Goal: Information Seeking & Learning: Understand process/instructions

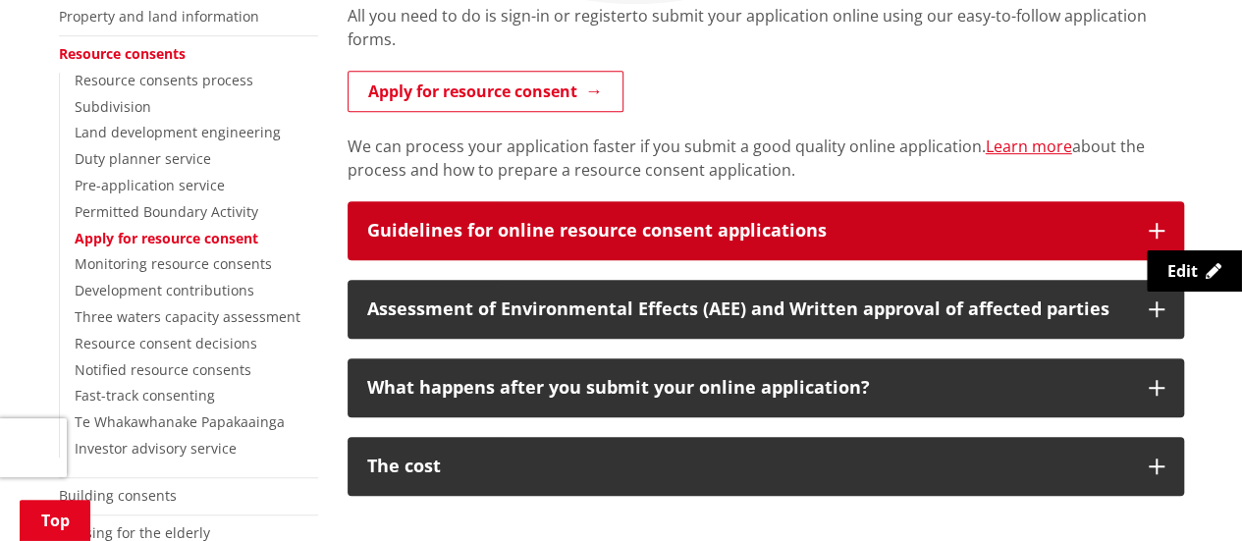
click at [802, 225] on div "Guidelines for online resource consent applications" at bounding box center [748, 231] width 762 height 20
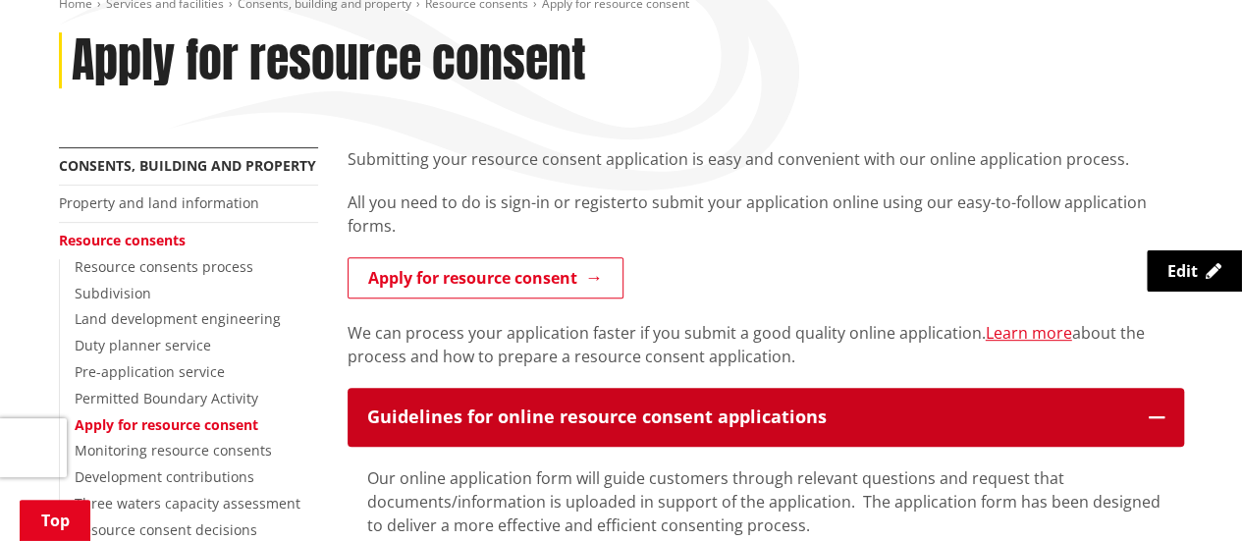
scroll to position [393, 0]
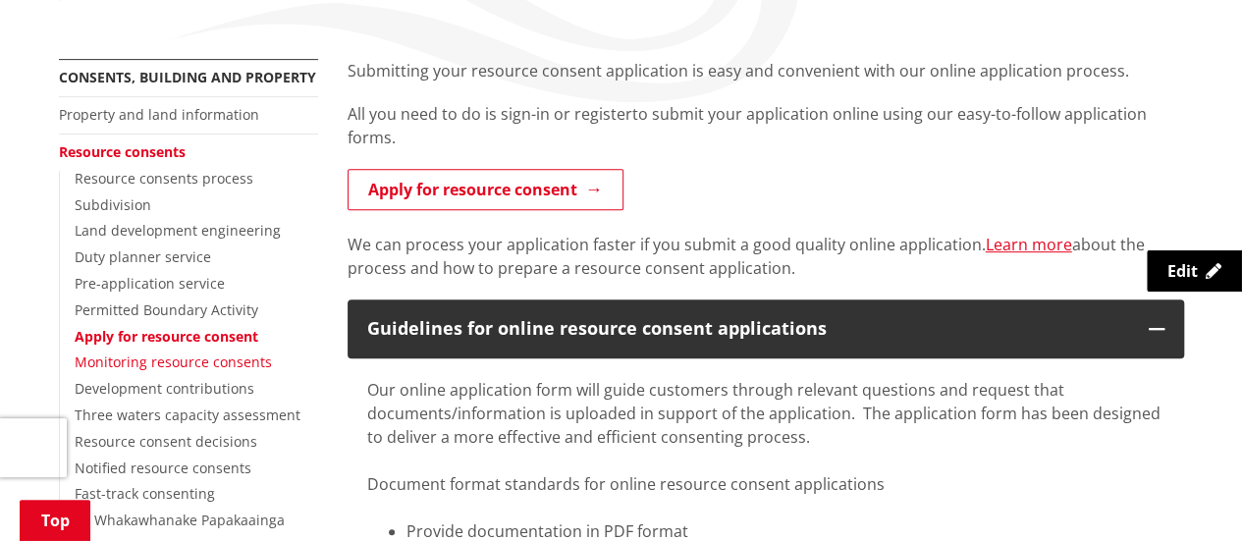
click at [226, 360] on link "Monitoring resource consents" at bounding box center [173, 361] width 197 height 19
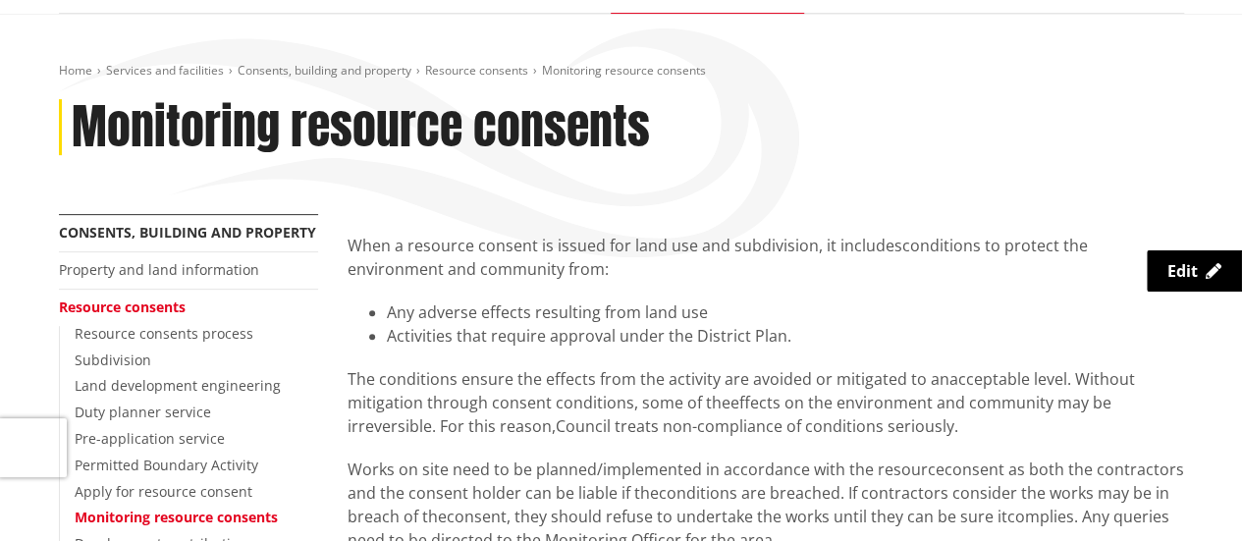
scroll to position [196, 0]
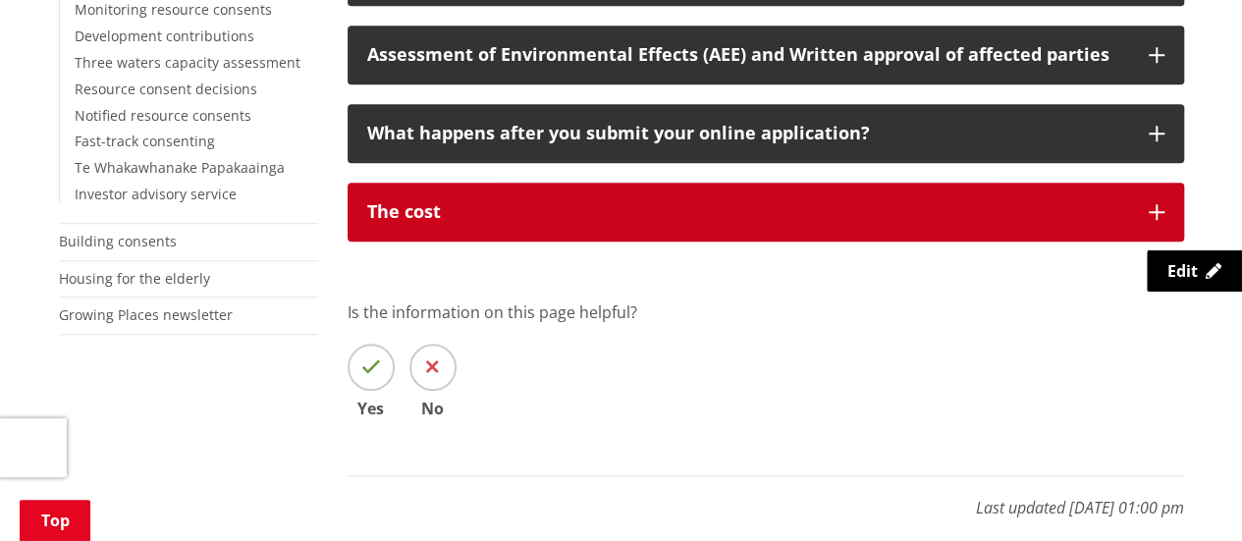
scroll to position [785, 0]
